Goal: Task Accomplishment & Management: Manage account settings

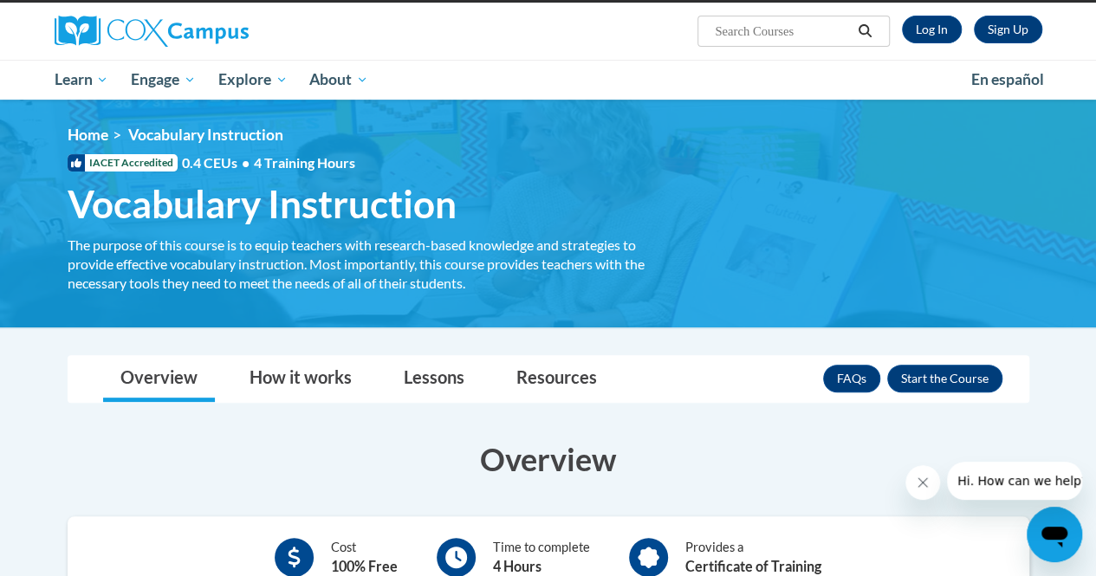
scroll to position [95, 0]
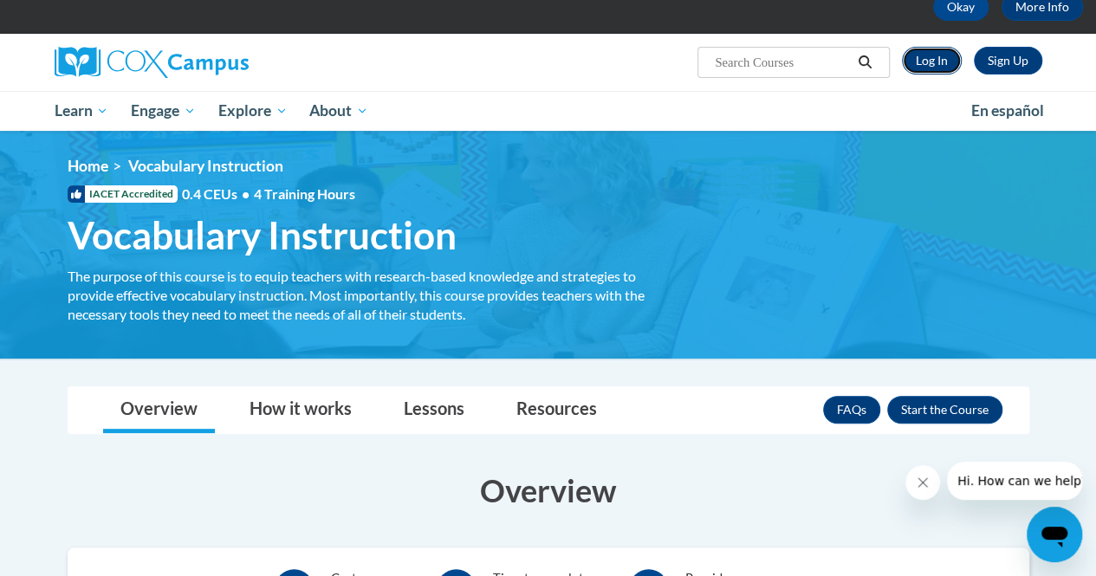
click at [938, 55] on link "Log In" at bounding box center [932, 61] width 60 height 28
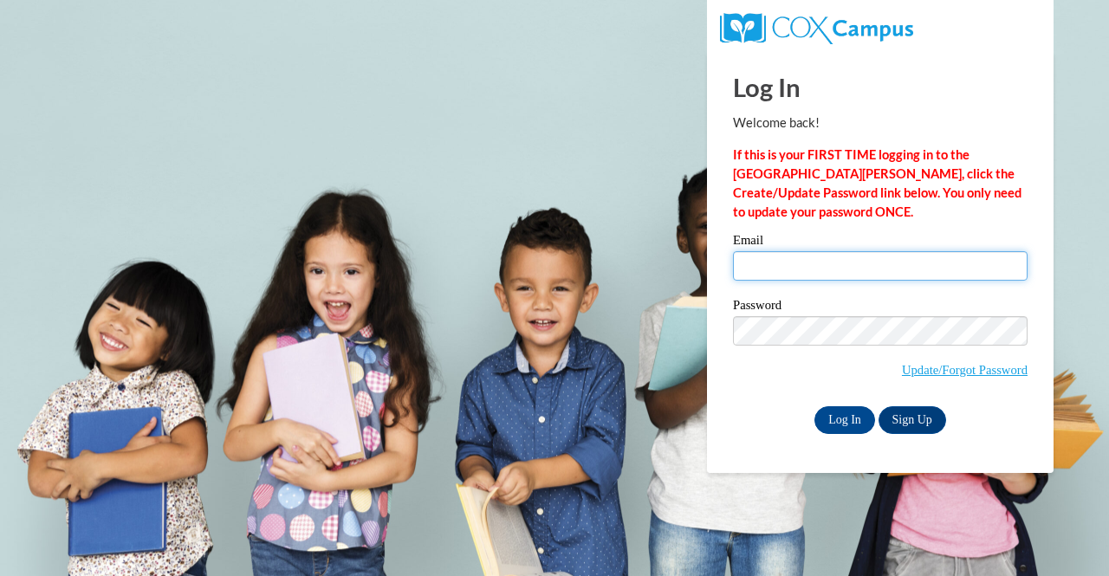
click at [810, 278] on input "Email" at bounding box center [880, 265] width 295 height 29
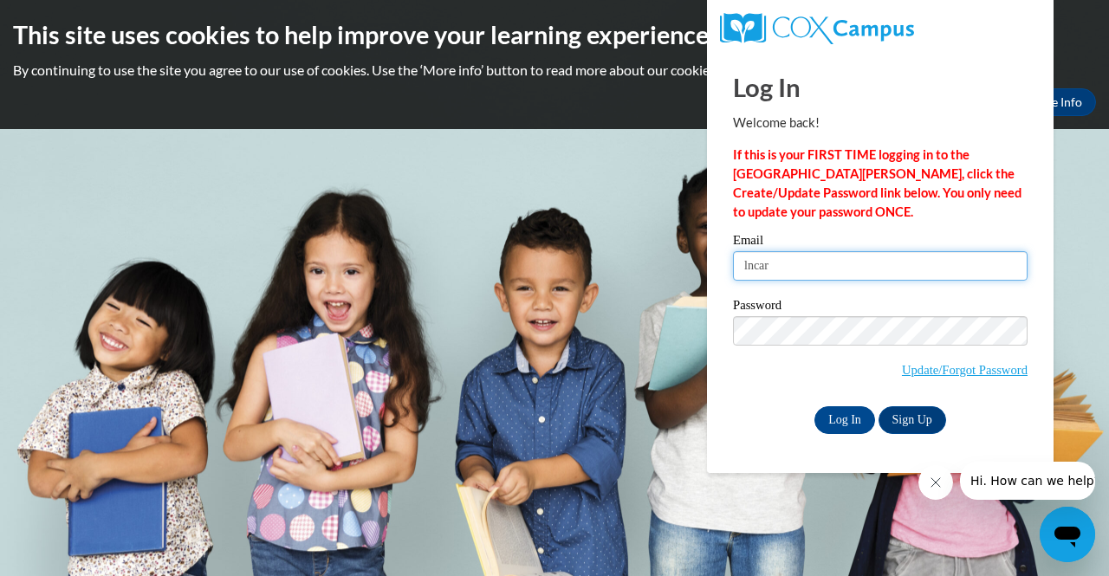
type input "lncart8219@ung.edu"
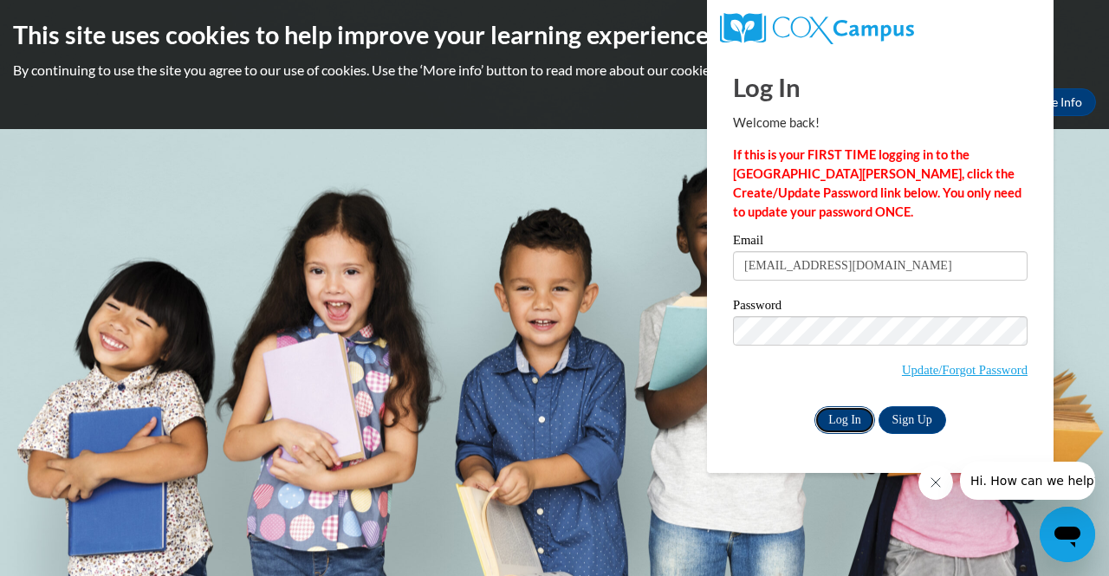
click at [853, 426] on input "Log In" at bounding box center [845, 421] width 61 height 28
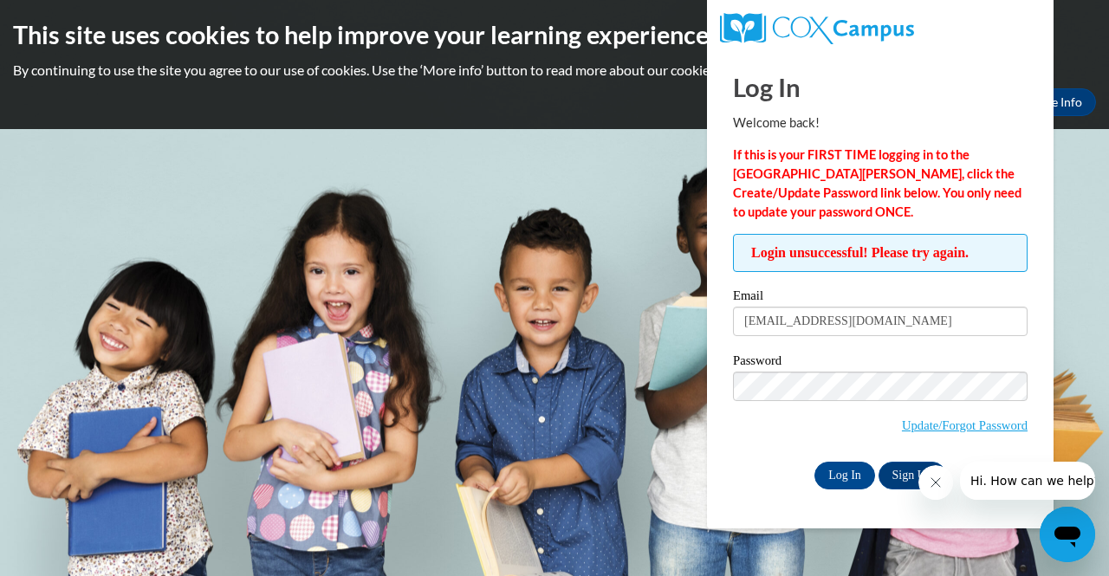
click at [937, 497] on button "Close message from company" at bounding box center [935, 482] width 35 height 35
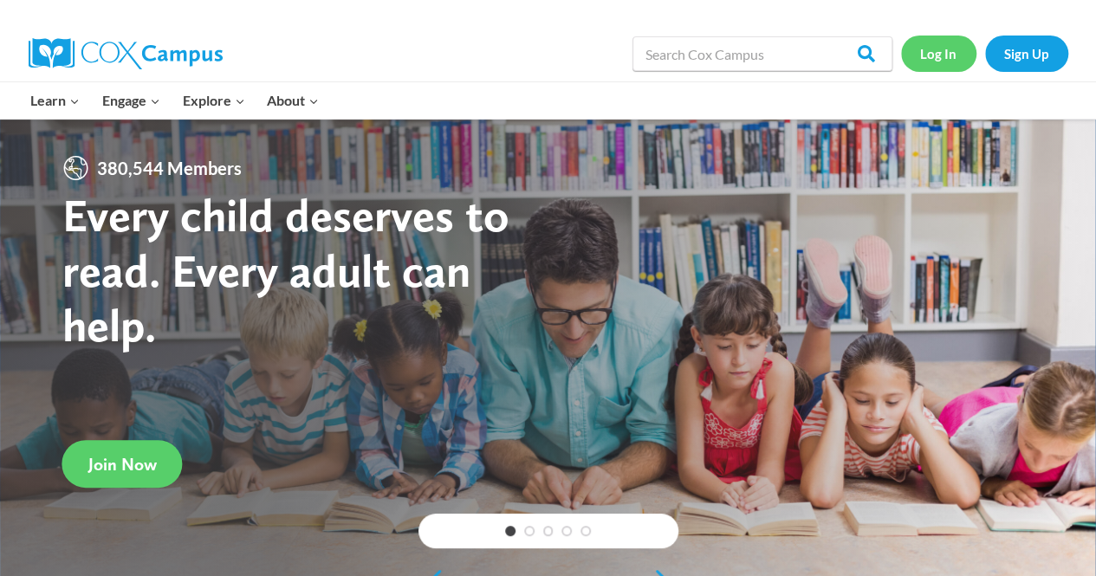
click at [940, 55] on link "Log In" at bounding box center [938, 54] width 75 height 36
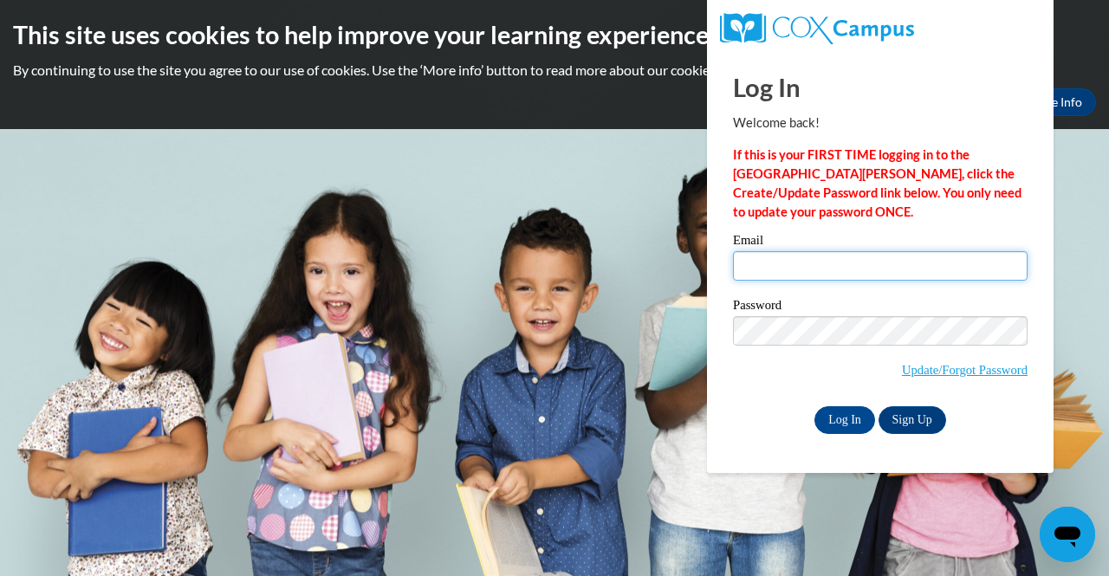
click at [859, 269] on input "Email" at bounding box center [880, 265] width 295 height 29
click at [852, 262] on input "Email" at bounding box center [880, 265] width 295 height 29
type input "[EMAIL_ADDRESS][DOMAIN_NAME]"
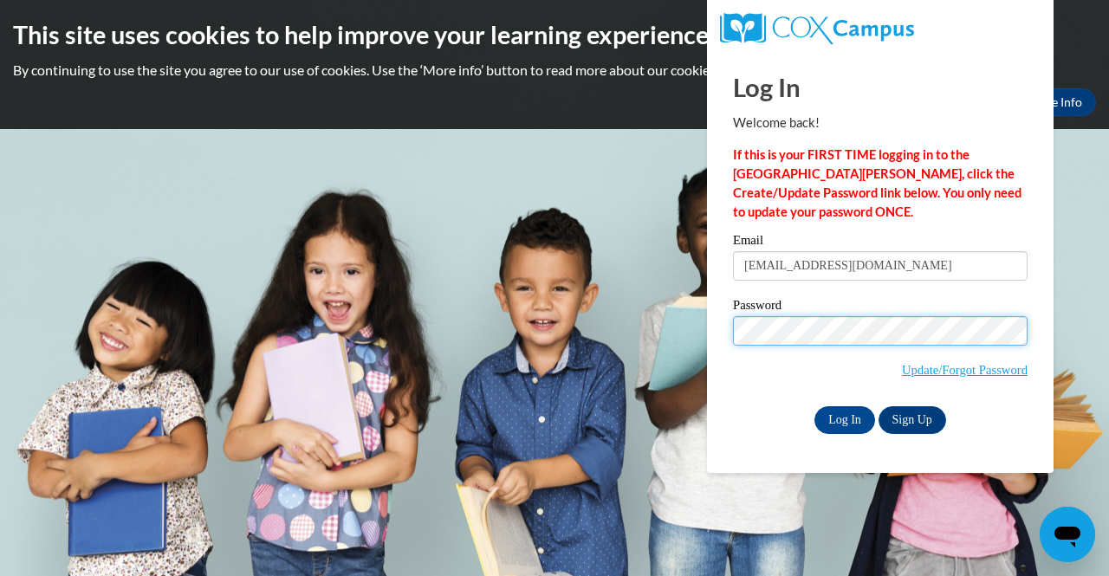
click at [815, 407] on input "Log In" at bounding box center [845, 421] width 61 height 28
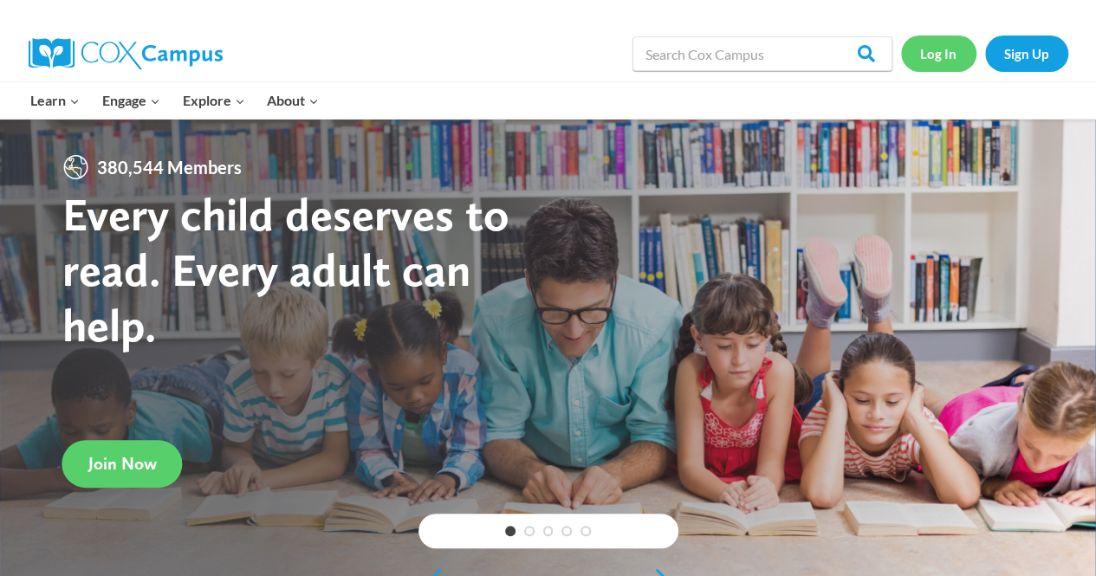
click at [941, 63] on link "Log In" at bounding box center [938, 54] width 75 height 36
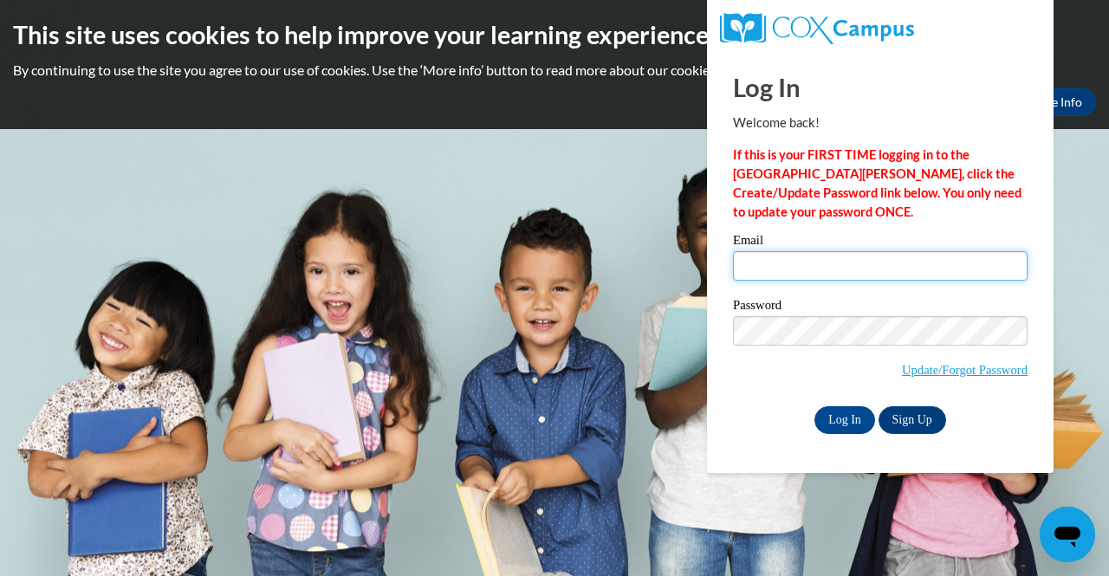
click at [790, 263] on input "Email" at bounding box center [880, 265] width 295 height 29
type input "lncart8219@ung.edu"
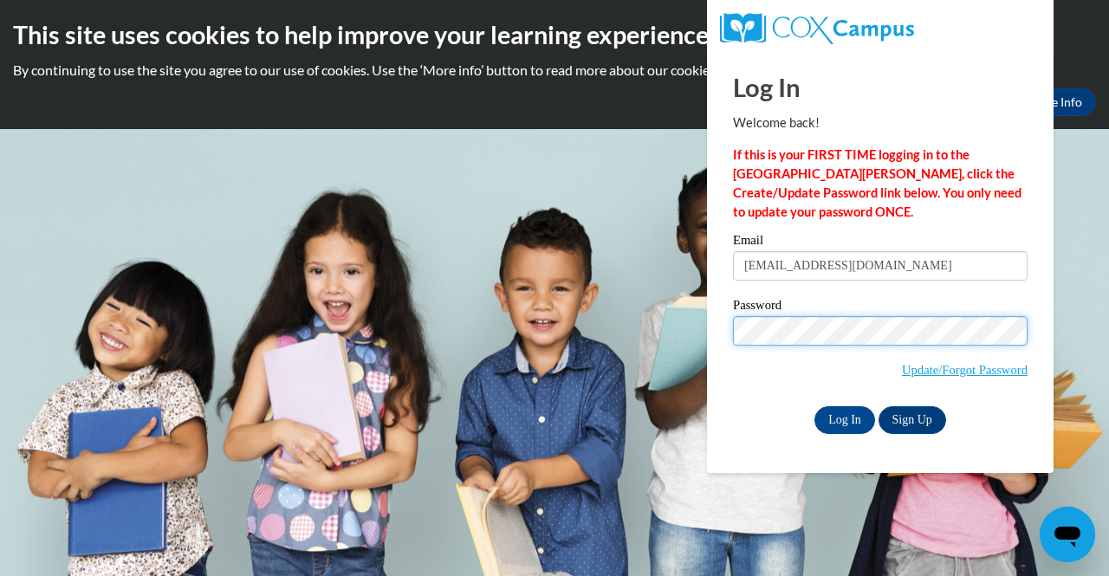
click at [784, 344] on span "Update/Forgot Password" at bounding box center [880, 352] width 295 height 72
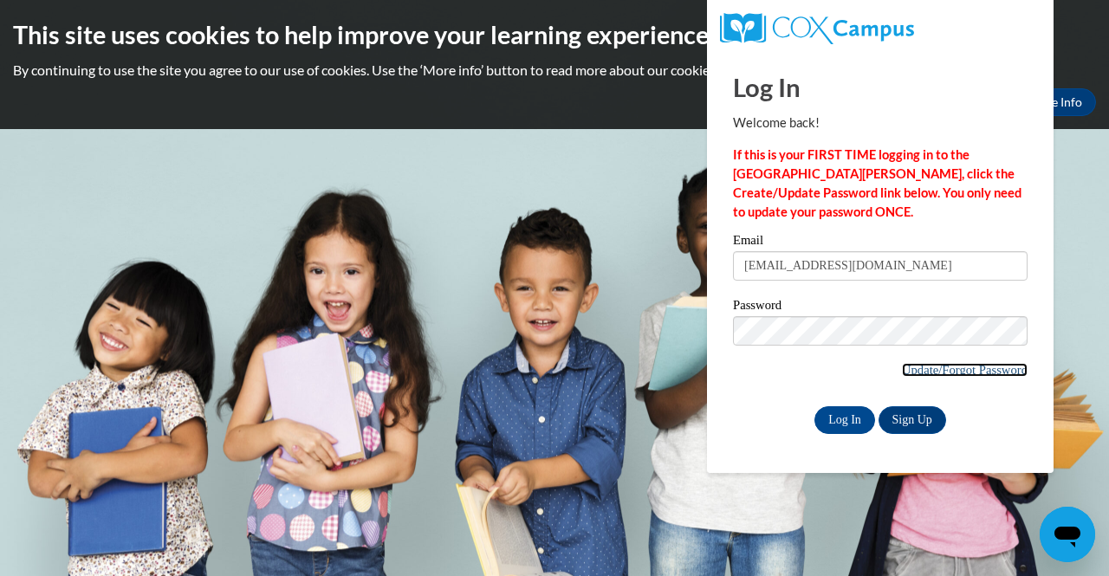
click at [957, 368] on link "Update/Forgot Password" at bounding box center [965, 370] width 126 height 14
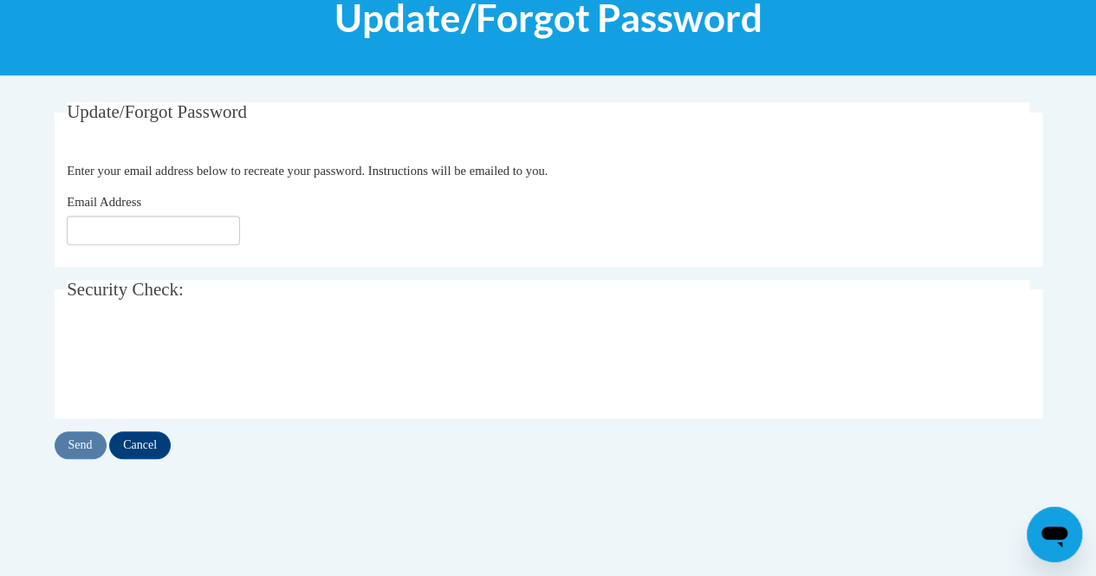
scroll to position [248, 0]
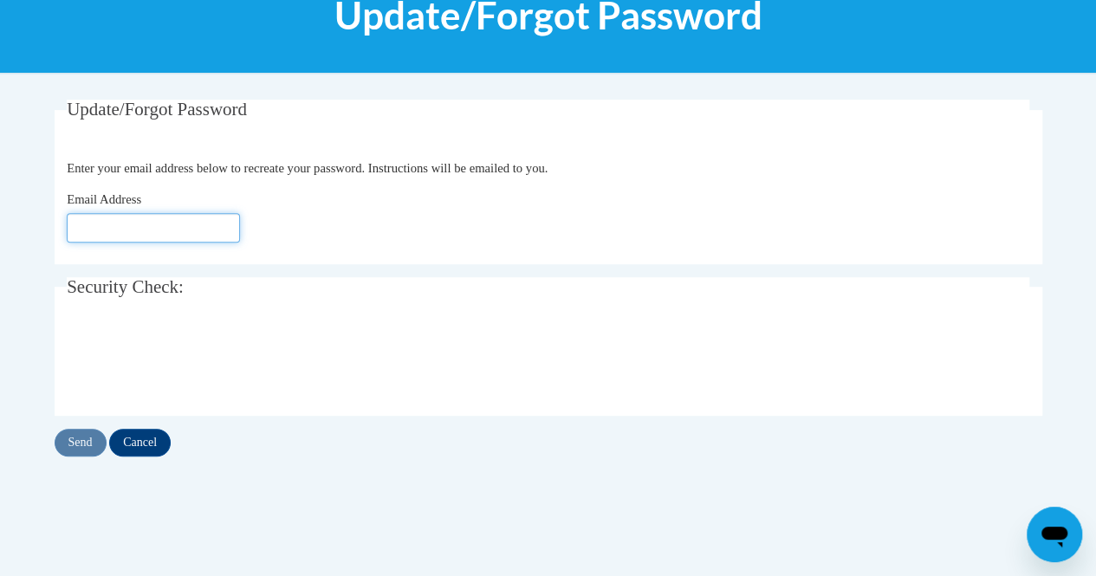
click at [165, 236] on input "Email Address" at bounding box center [153, 227] width 173 height 29
type input "lncart8219@ung.edu"
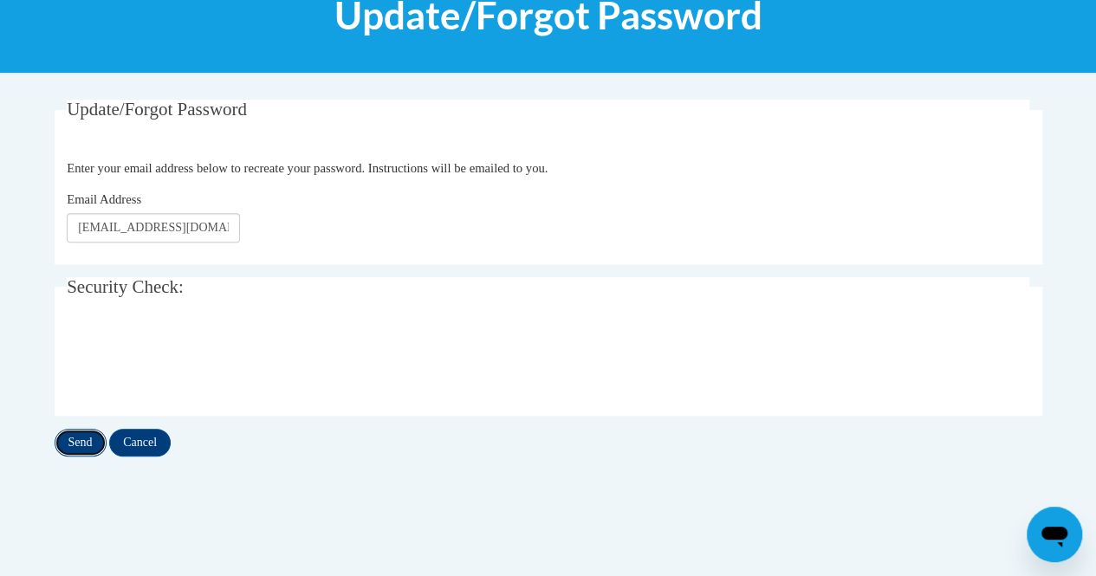
click at [80, 446] on input "Send" at bounding box center [81, 443] width 52 height 28
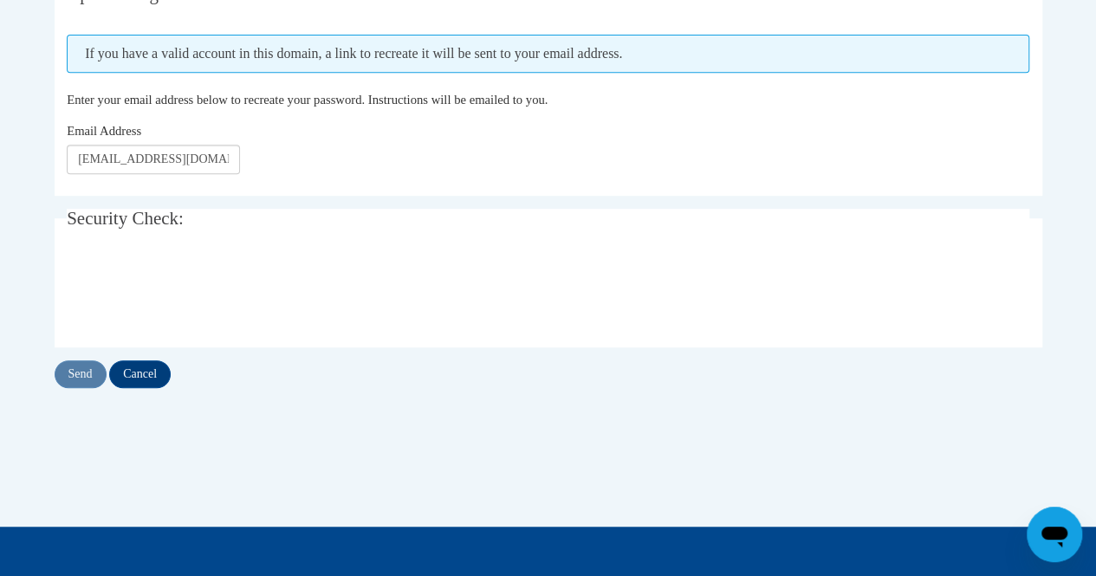
scroll to position [364, 0]
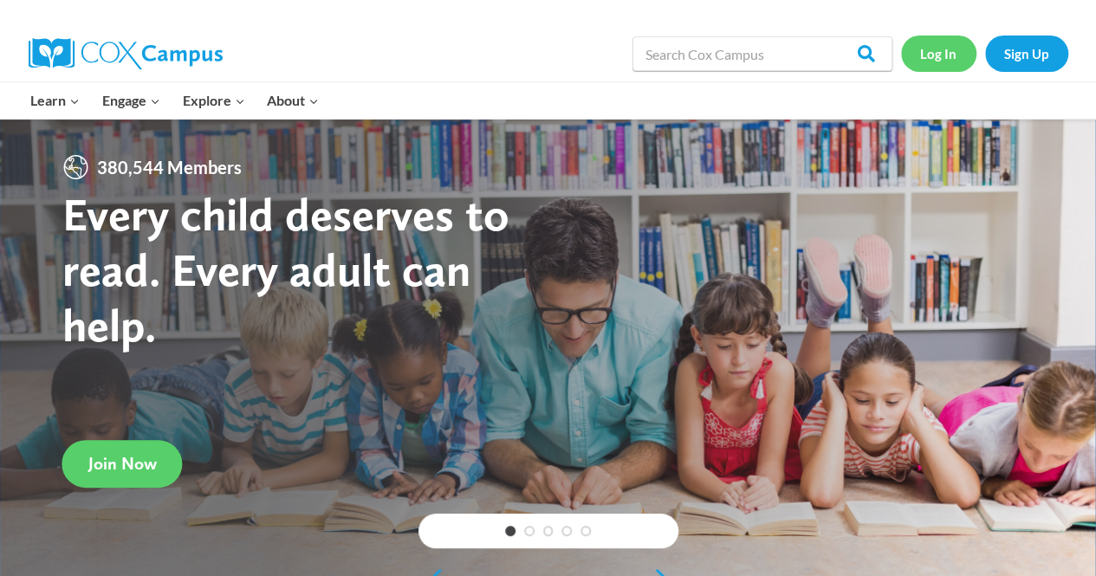
click at [947, 45] on link "Log In" at bounding box center [938, 54] width 75 height 36
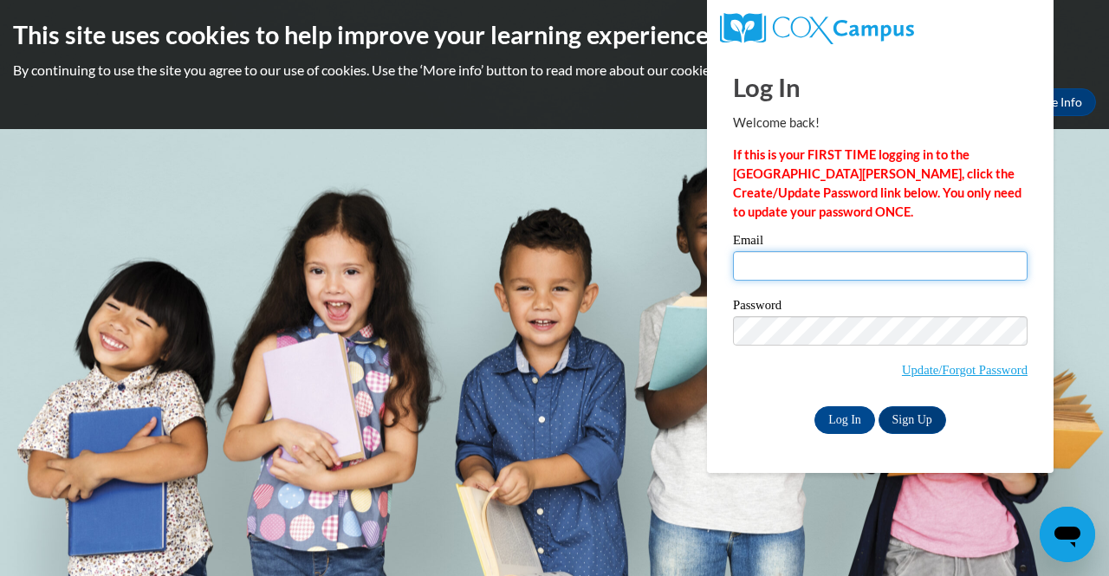
click at [795, 264] on input "Email" at bounding box center [880, 265] width 295 height 29
type input "[EMAIL_ADDRESS][DOMAIN_NAME]"
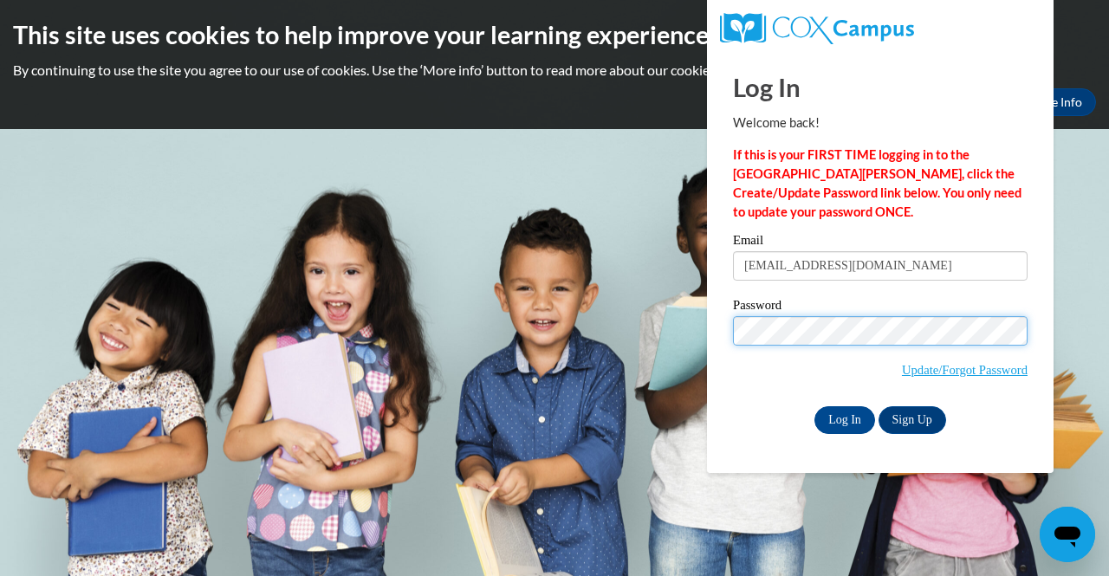
click at [815, 407] on input "Log In" at bounding box center [845, 421] width 61 height 28
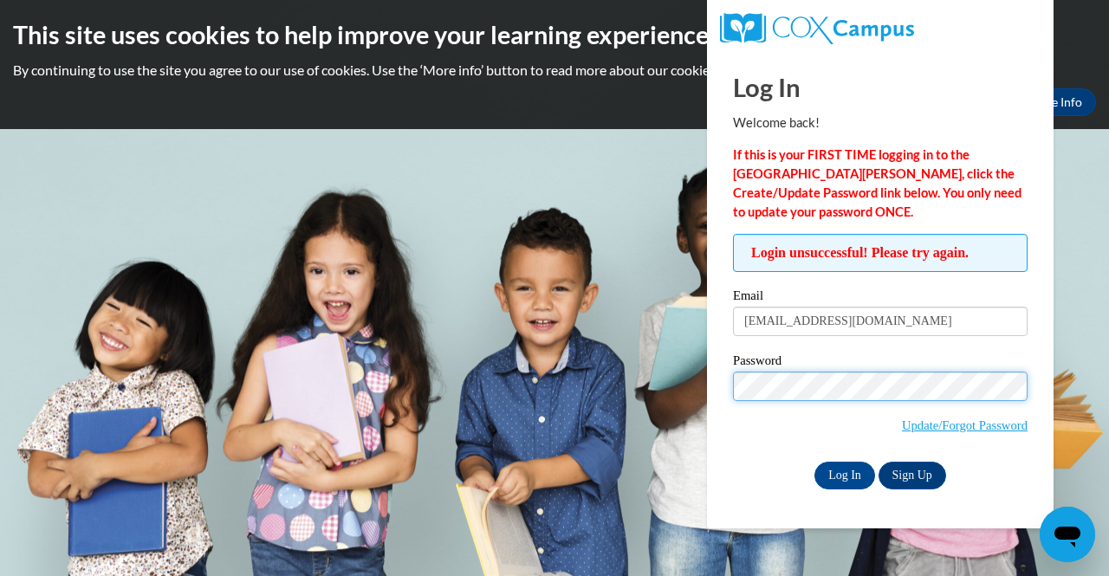
click at [815, 462] on input "Log In" at bounding box center [845, 476] width 61 height 28
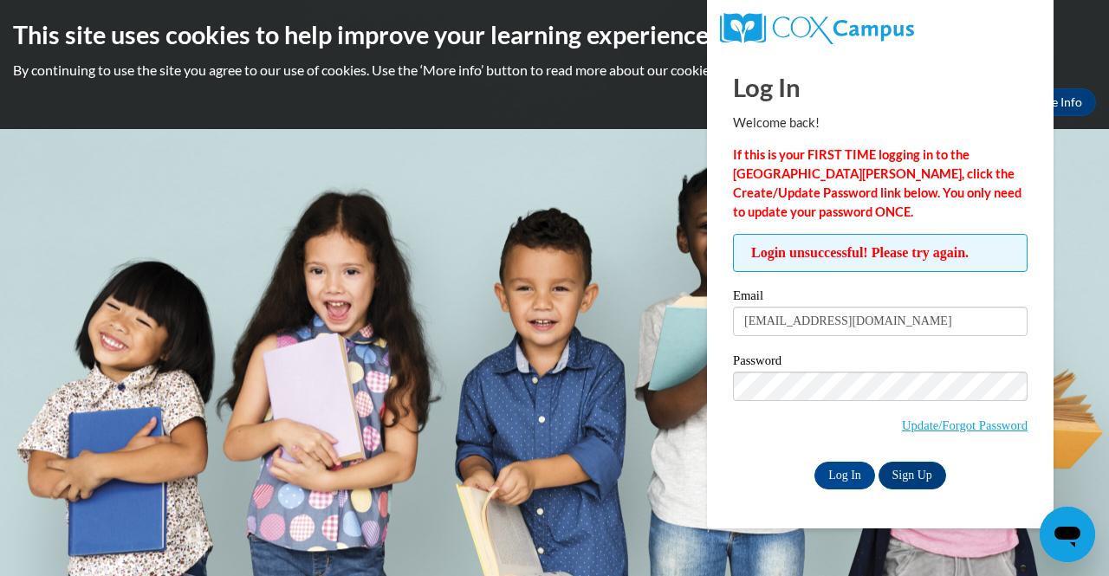
click at [780, 455] on div "Password Update/Forgot Password" at bounding box center [880, 406] width 295 height 102
click at [846, 475] on input "Log In" at bounding box center [845, 476] width 61 height 28
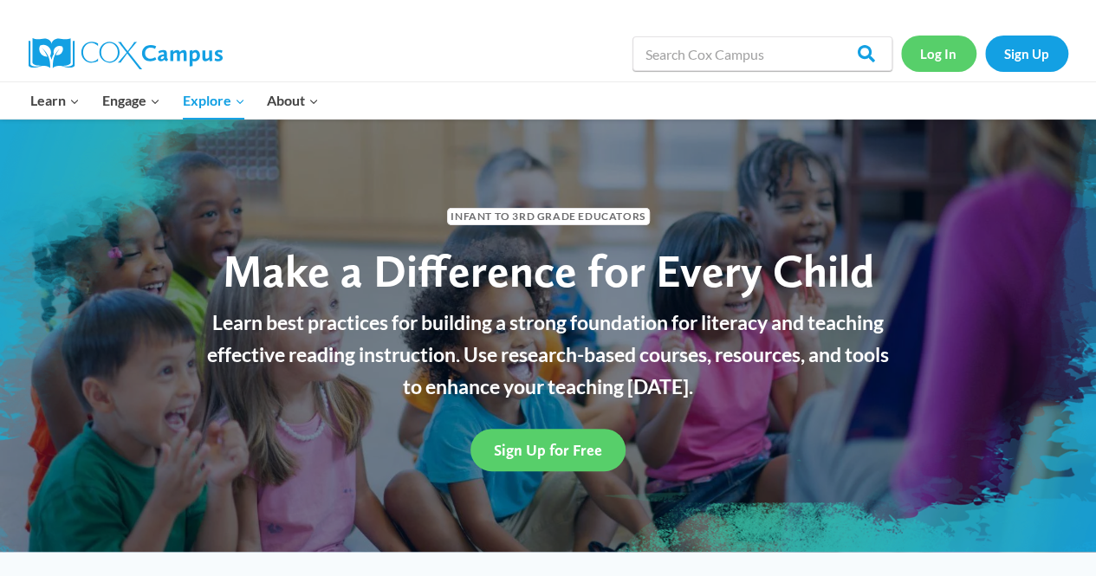
click at [939, 48] on link "Log In" at bounding box center [938, 54] width 75 height 36
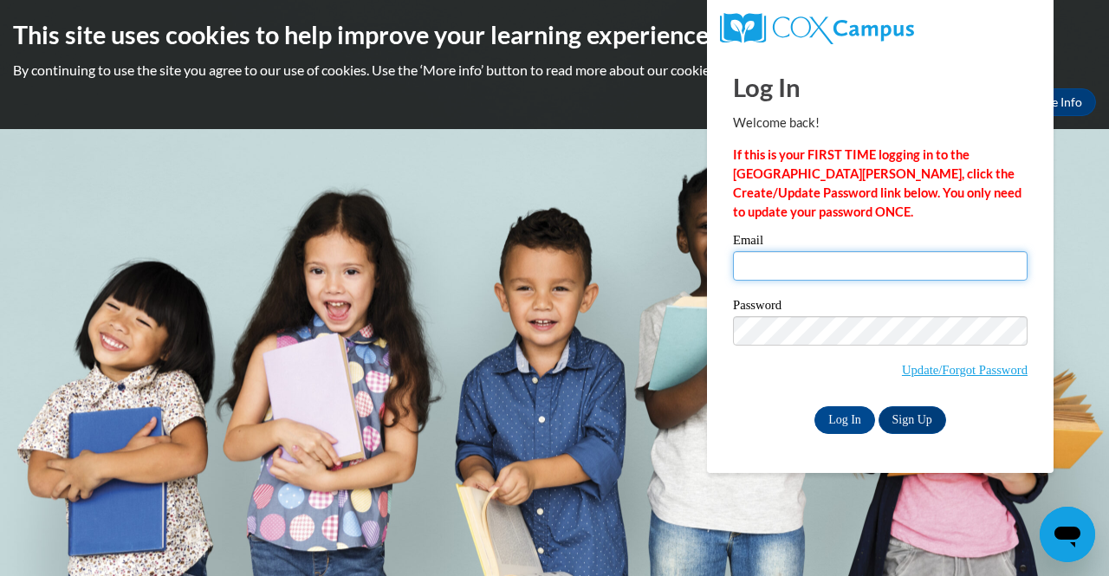
click at [877, 270] on input "Email" at bounding box center [880, 265] width 295 height 29
type input "l"
